Goal: Transaction & Acquisition: Purchase product/service

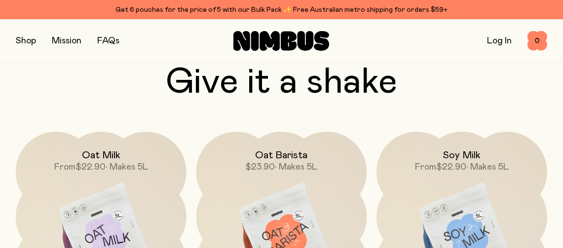
scroll to position [2769, 0]
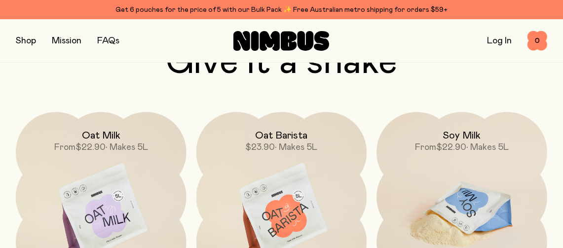
click at [503, 224] on img at bounding box center [462, 212] width 171 height 200
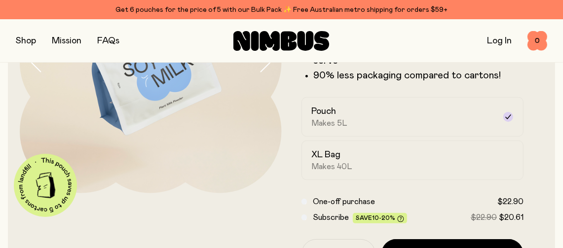
scroll to position [158, 0]
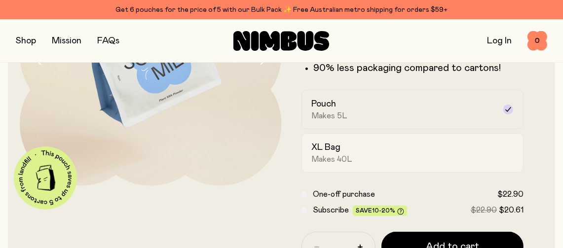
click at [431, 158] on div "XL Bag Makes 40L" at bounding box center [404, 153] width 184 height 23
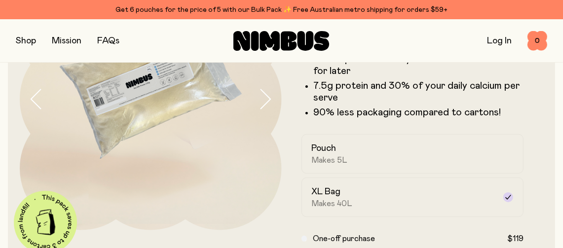
scroll to position [149, 0]
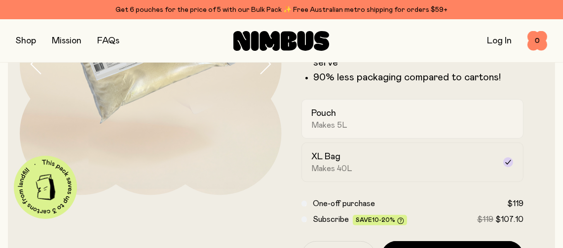
click at [460, 121] on div "Pouch Makes 5L" at bounding box center [404, 119] width 184 height 23
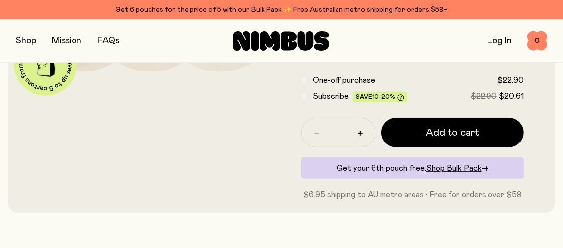
scroll to position [276, 0]
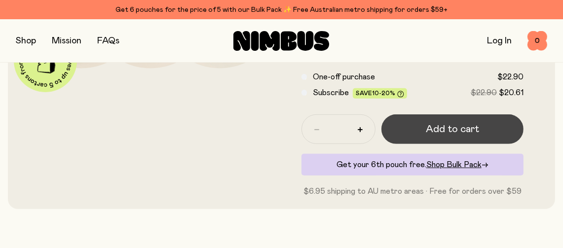
click at [486, 131] on button "Add to cart" at bounding box center [453, 130] width 143 height 30
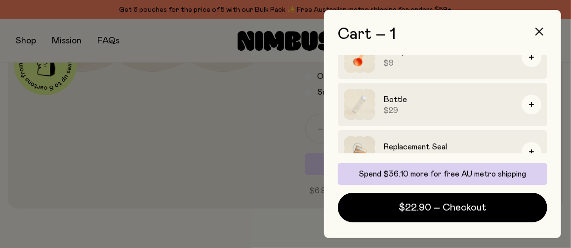
scroll to position [106, 0]
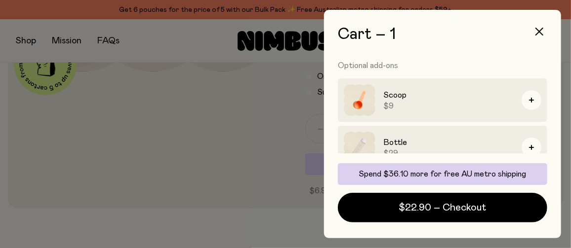
click at [291, 171] on div at bounding box center [285, 124] width 571 height 248
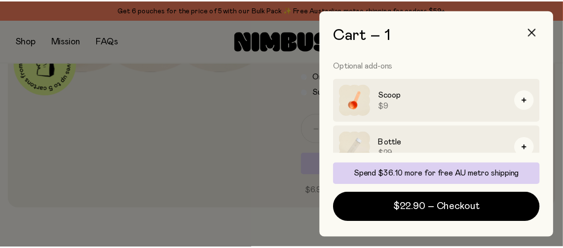
scroll to position [276, 0]
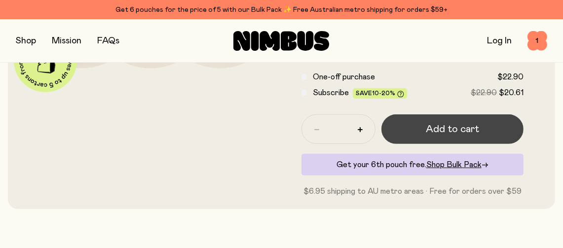
click at [457, 127] on span "Add to cart" at bounding box center [452, 129] width 53 height 14
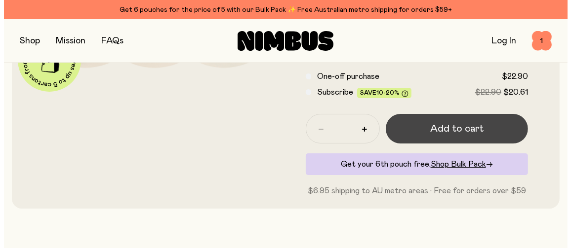
scroll to position [0, 0]
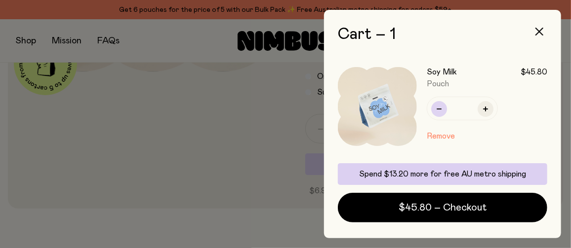
click at [440, 110] on icon "button" at bounding box center [438, 109] width 5 height 5
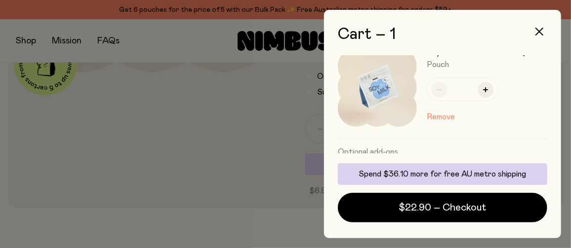
scroll to position [50, 0]
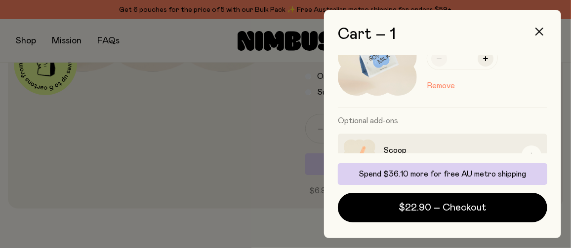
drag, startPoint x: 553, startPoint y: 153, endPoint x: 549, endPoint y: 136, distance: 17.8
click at [549, 136] on div "Cart – 1 Soy Milk $22.90 Pouch * Remove Optional add-ons Scoop $9 Bottle $29 Re…" at bounding box center [442, 124] width 237 height 229
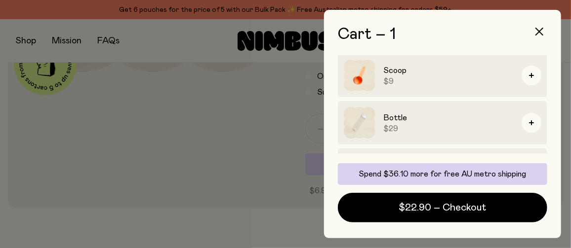
scroll to position [168, 0]
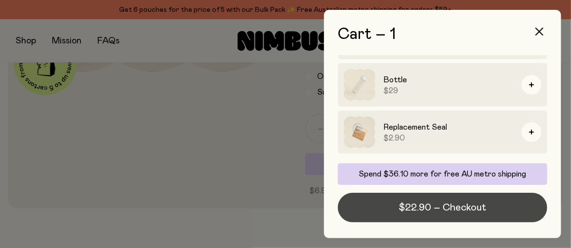
click at [466, 202] on span "$22.90 – Checkout" at bounding box center [442, 208] width 87 height 14
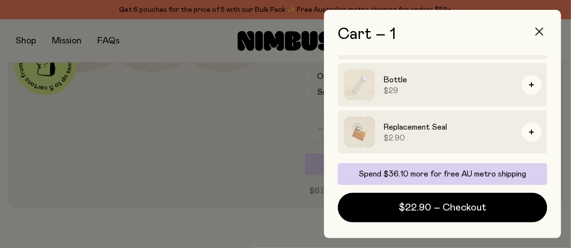
click at [538, 27] on button "button" at bounding box center [539, 32] width 24 height 24
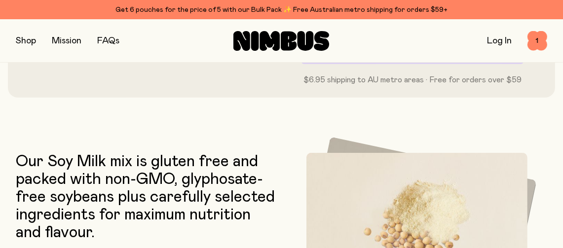
scroll to position [2685, 0]
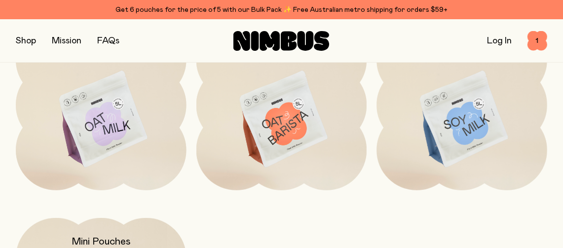
scroll to position [2806, 0]
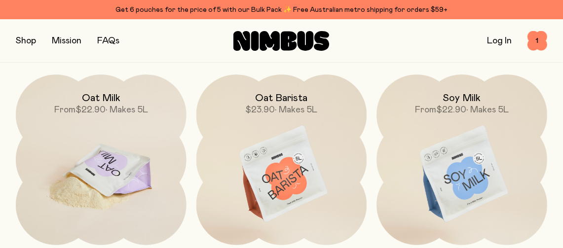
click at [97, 202] on img at bounding box center [101, 175] width 171 height 200
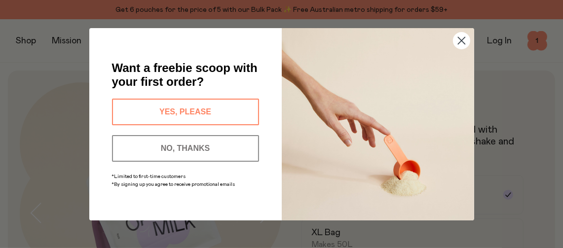
click at [166, 148] on button "NO, THANKS" at bounding box center [185, 148] width 147 height 27
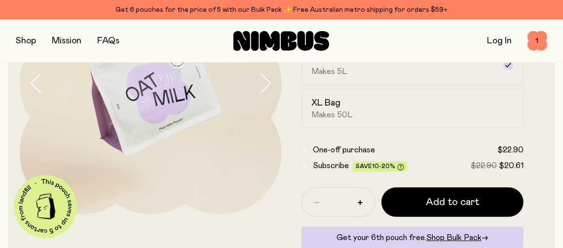
scroll to position [152, 0]
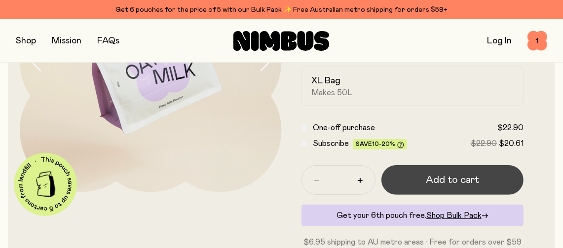
click at [442, 173] on span "Add to cart" at bounding box center [452, 180] width 53 height 14
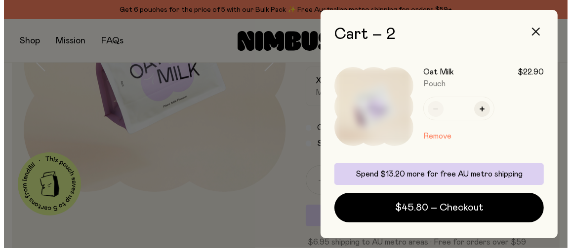
scroll to position [0, 0]
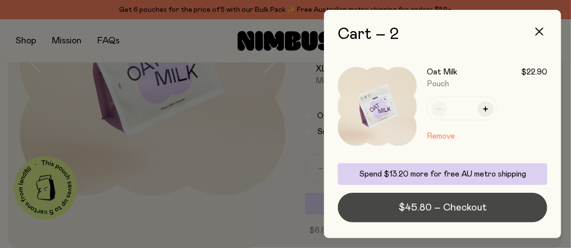
click at [467, 207] on span "$45.80 – Checkout" at bounding box center [442, 208] width 88 height 14
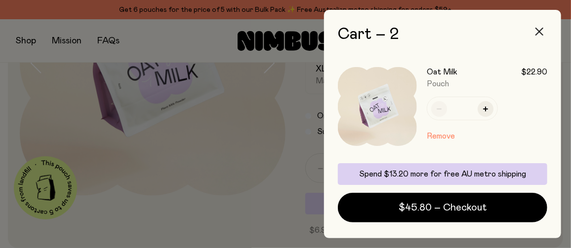
click at [539, 28] on icon "button" at bounding box center [539, 32] width 8 height 8
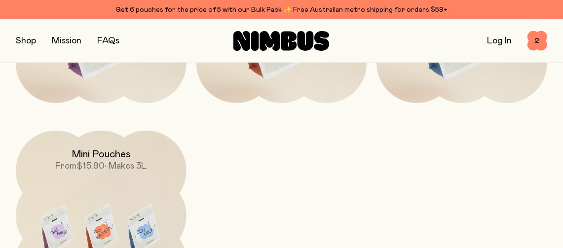
scroll to position [2939, 0]
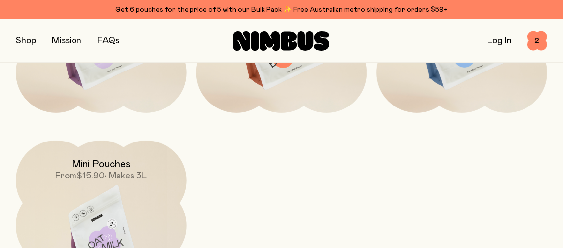
click at [162, 209] on img at bounding box center [101, 241] width 171 height 200
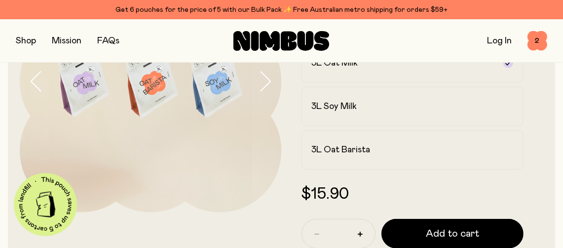
scroll to position [144, 0]
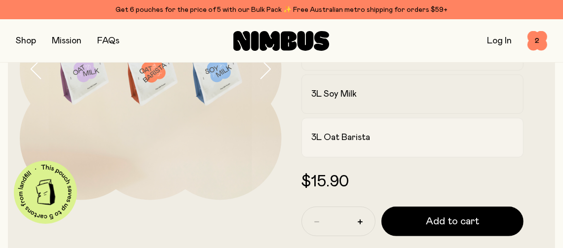
click at [349, 141] on h2 "3L Oat Barista" at bounding box center [341, 138] width 59 height 12
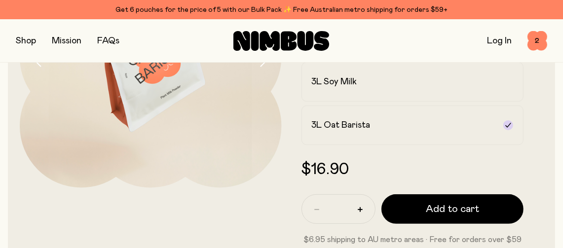
scroll to position [137, 0]
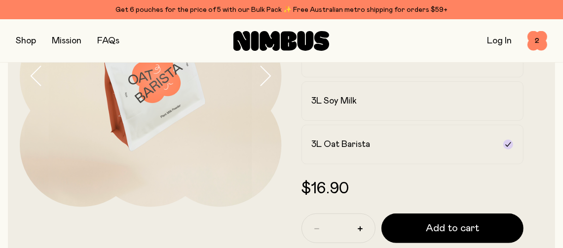
click at [150, 110] on img at bounding box center [151, 76] width 262 height 262
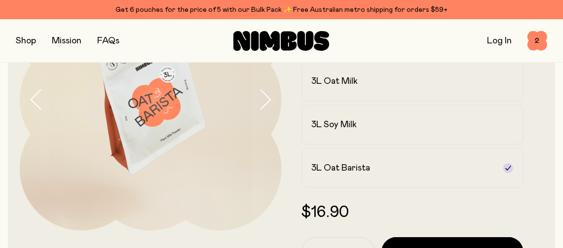
scroll to position [187, 0]
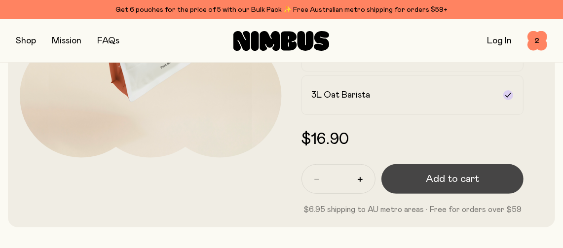
click at [489, 172] on button "Add to cart" at bounding box center [453, 179] width 143 height 30
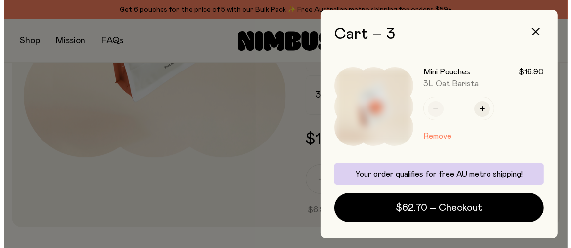
scroll to position [0, 0]
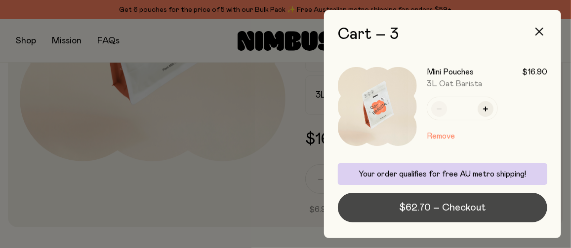
click at [481, 210] on span "$62.70 – Checkout" at bounding box center [442, 208] width 86 height 14
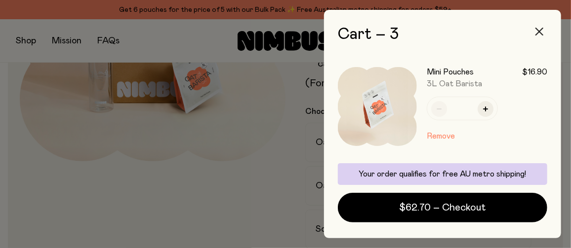
click at [539, 29] on icon "button" at bounding box center [539, 32] width 8 height 8
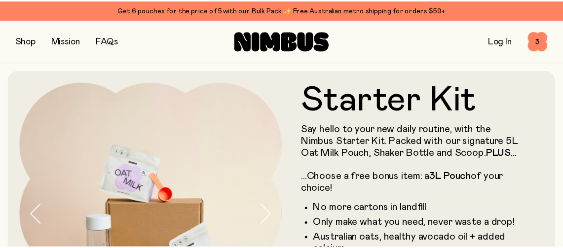
scroll to position [187, 0]
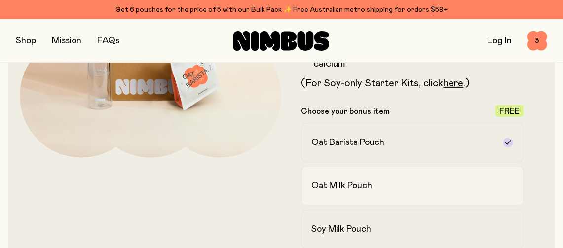
click at [383, 190] on div "Oat Milk Pouch" at bounding box center [404, 186] width 184 height 12
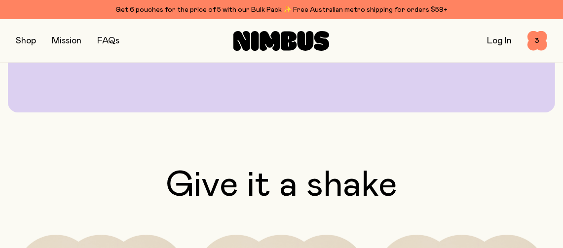
scroll to position [2169, 0]
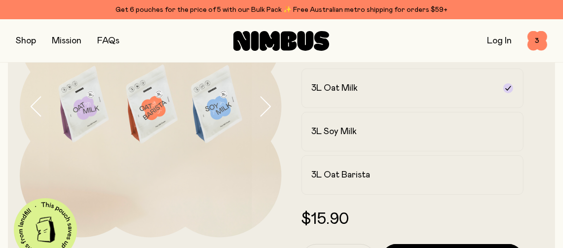
scroll to position [111, 0]
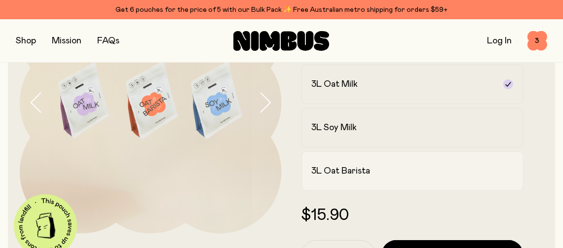
click at [475, 175] on div "3L Oat Barista" at bounding box center [404, 171] width 184 height 12
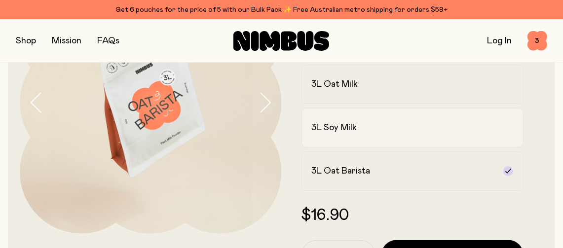
click at [504, 123] on label "3L Soy Milk" at bounding box center [413, 127] width 223 height 39
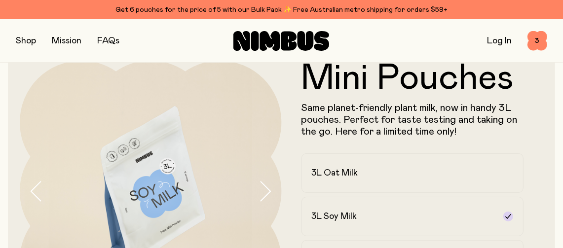
scroll to position [0, 0]
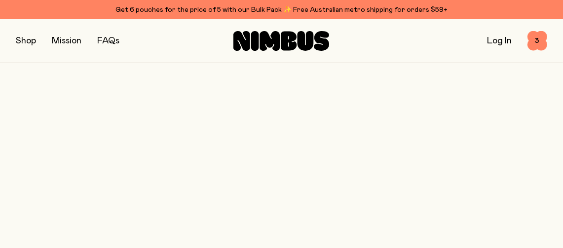
scroll to position [2169, 0]
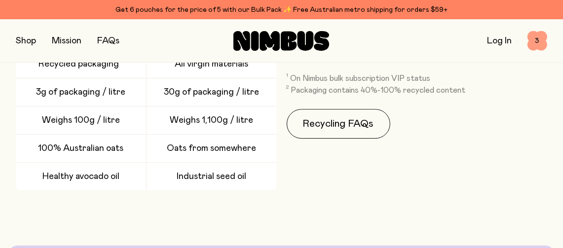
click at [541, 40] on span "3" at bounding box center [538, 41] width 20 height 20
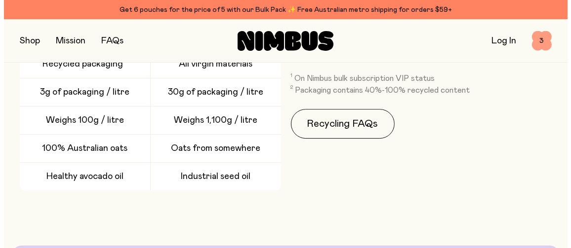
scroll to position [0, 0]
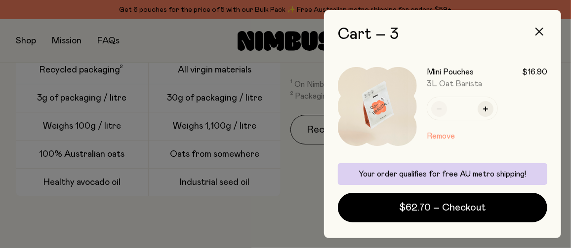
click at [441, 134] on button "Remove" at bounding box center [441, 136] width 28 height 12
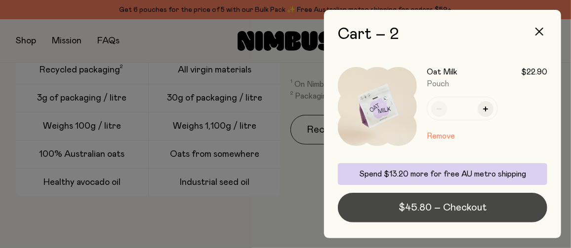
click at [470, 203] on span "$45.80 – Checkout" at bounding box center [442, 208] width 88 height 14
